Goal: Task Accomplishment & Management: Use online tool/utility

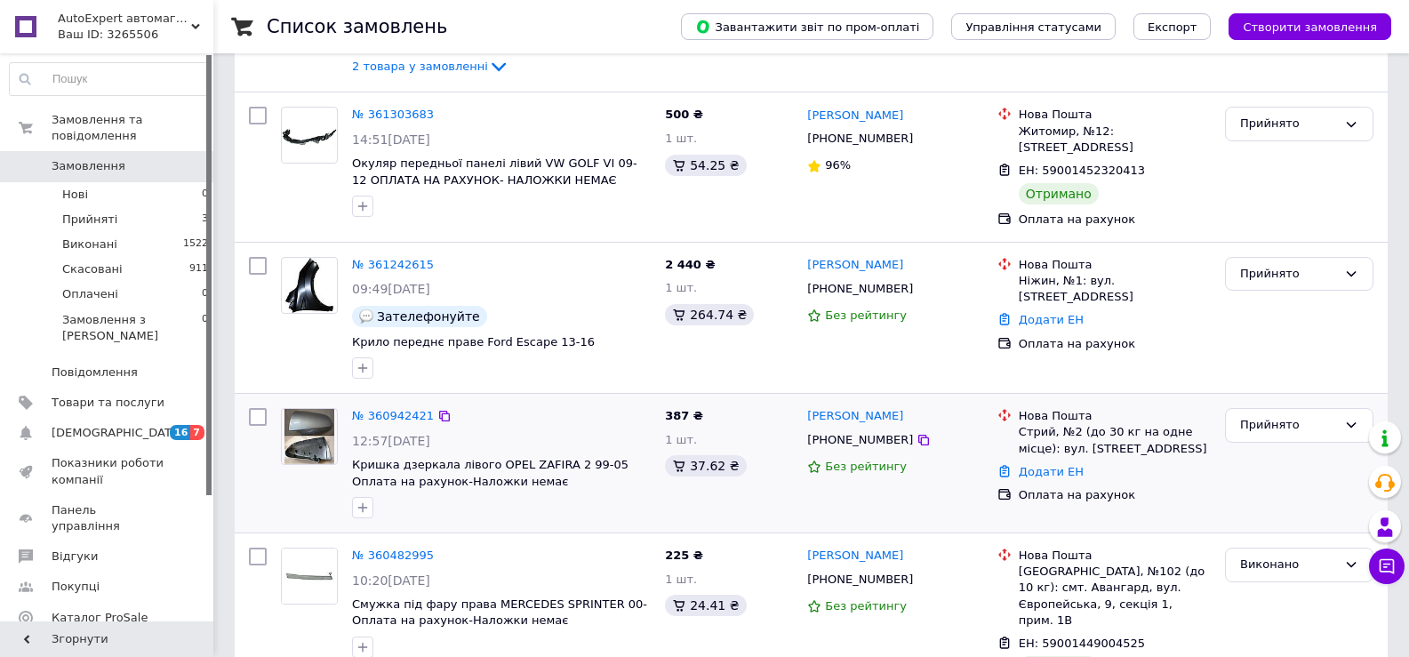
scroll to position [355, 0]
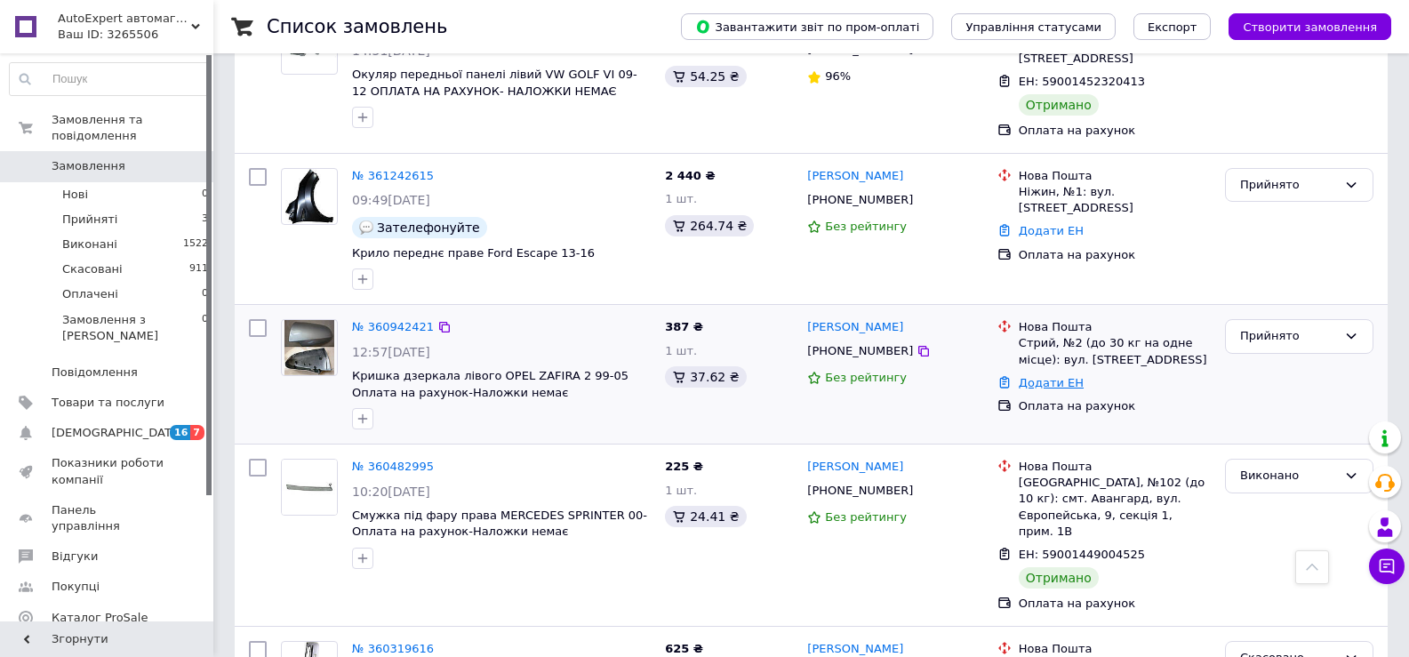
click at [1036, 383] on link "Додати ЕН" at bounding box center [1050, 382] width 65 height 13
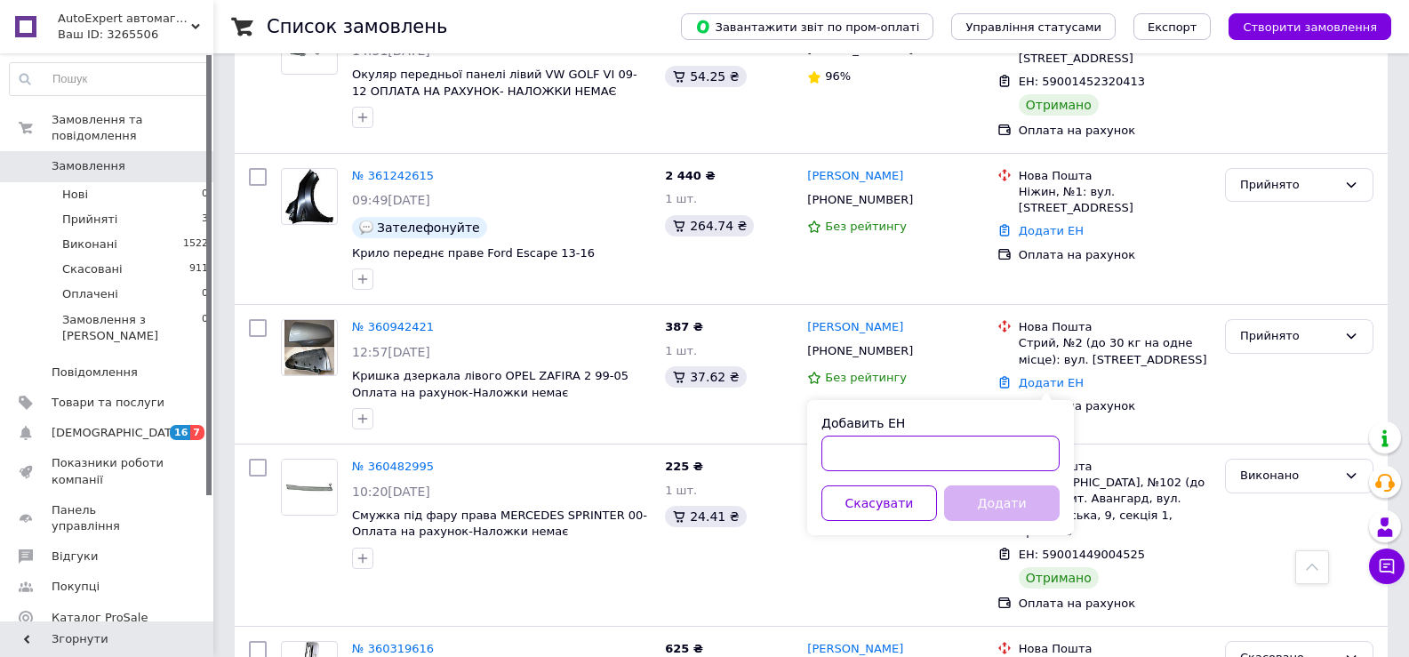
paste input "59001453699700"
type input "59001453699700"
click at [983, 503] on button "Додати" at bounding box center [1002, 503] width 116 height 36
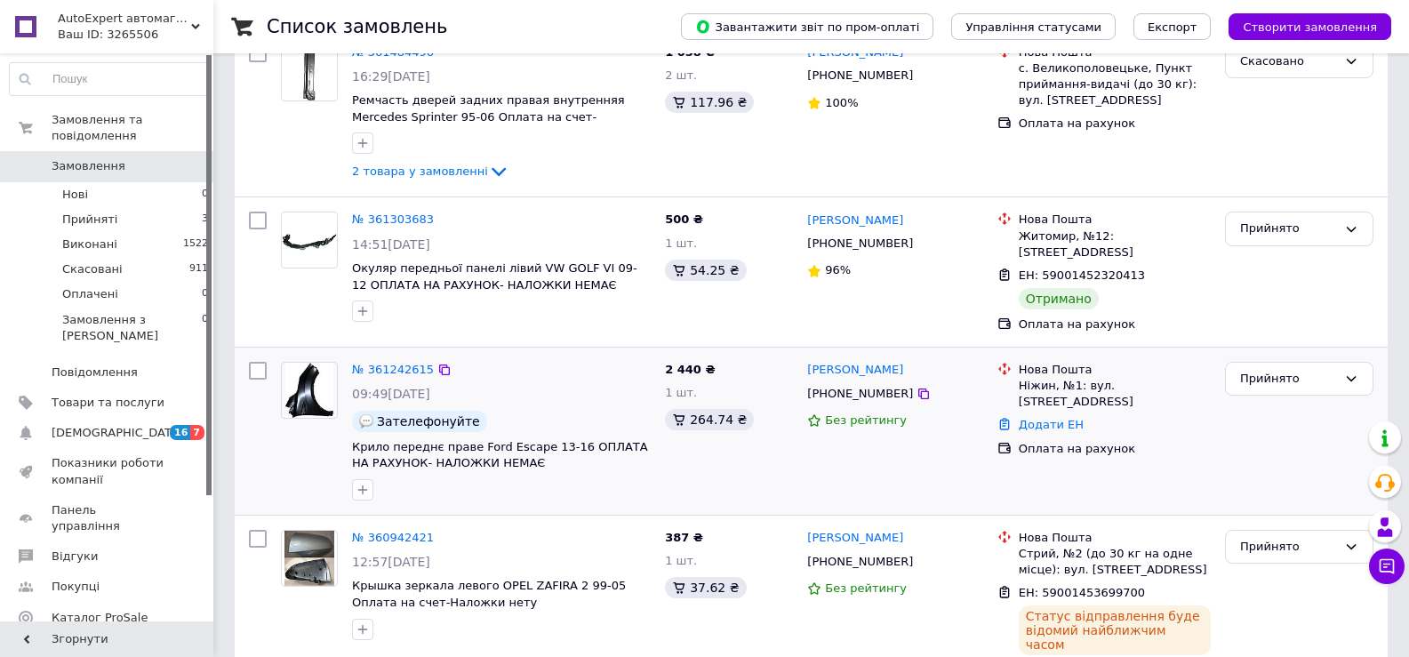
scroll to position [178, 0]
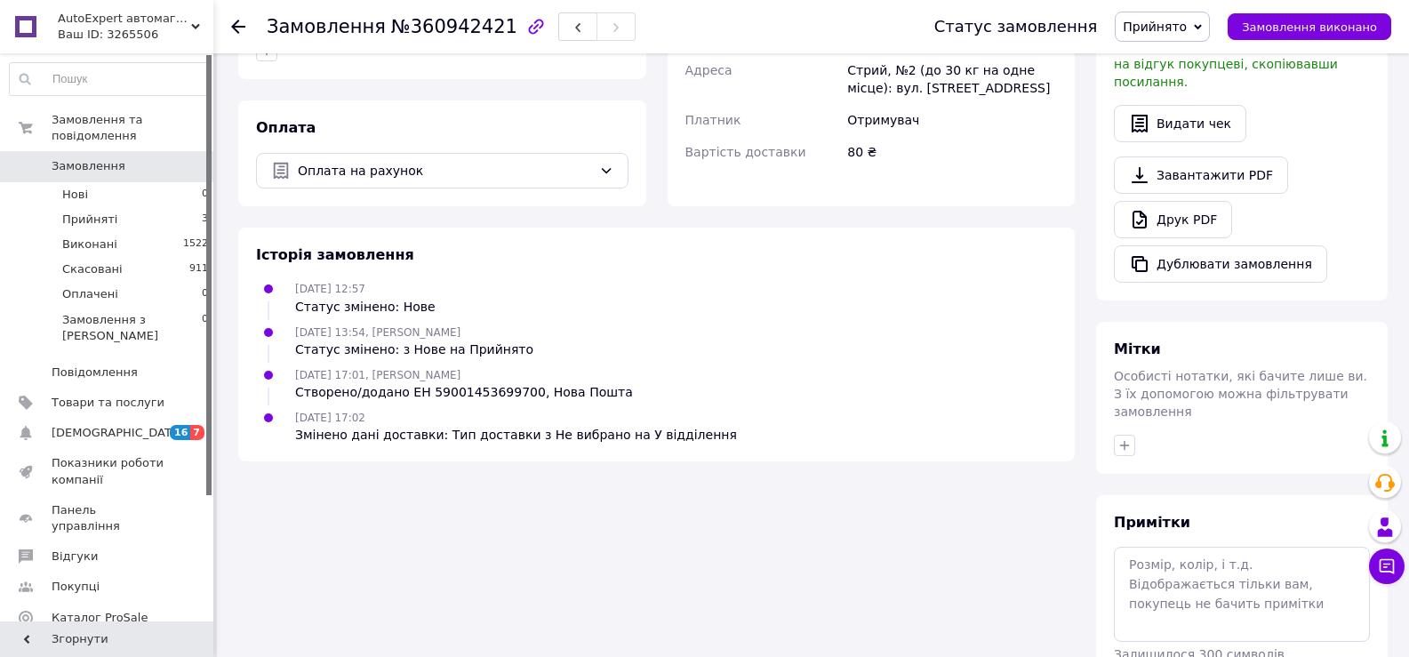
scroll to position [619, 0]
